Goal: Information Seeking & Learning: Learn about a topic

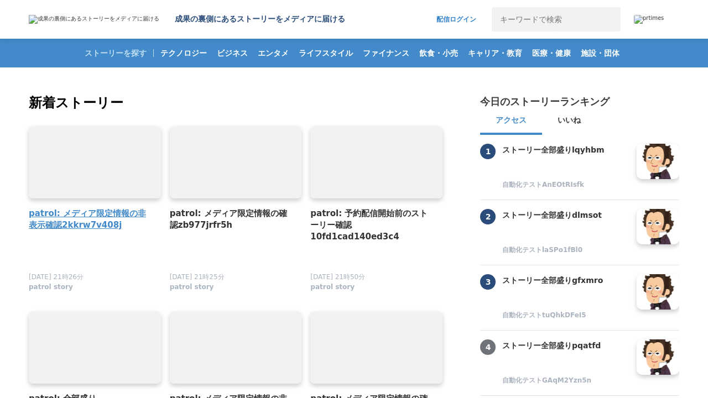
click at [90, 220] on h4 "patrol: メディア限定情報の非表示確認2kkrw7v408j" at bounding box center [90, 219] width 123 height 24
